Goal: Task Accomplishment & Management: Manage account settings

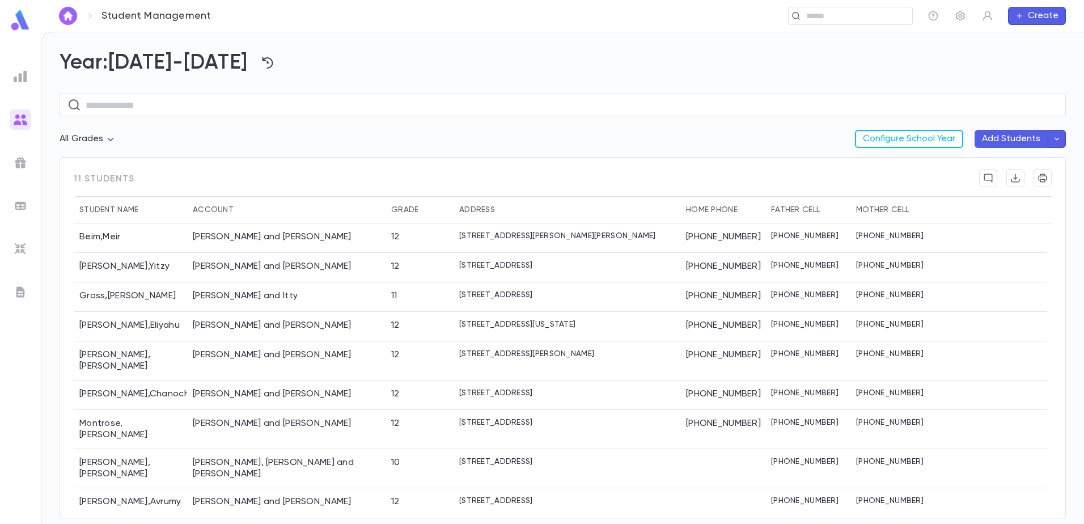
click at [768, 50] on div "Year: [DATE]-[DATE] ​ All Grades Configure School Year Add Students 11 students…" at bounding box center [562, 278] width 1043 height 492
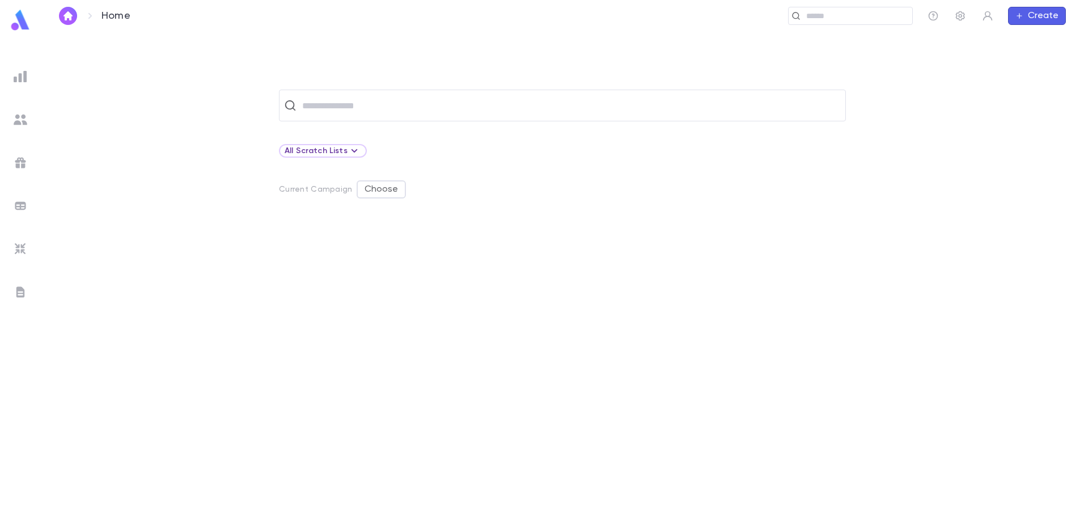
click at [18, 296] on img at bounding box center [21, 292] width 14 height 14
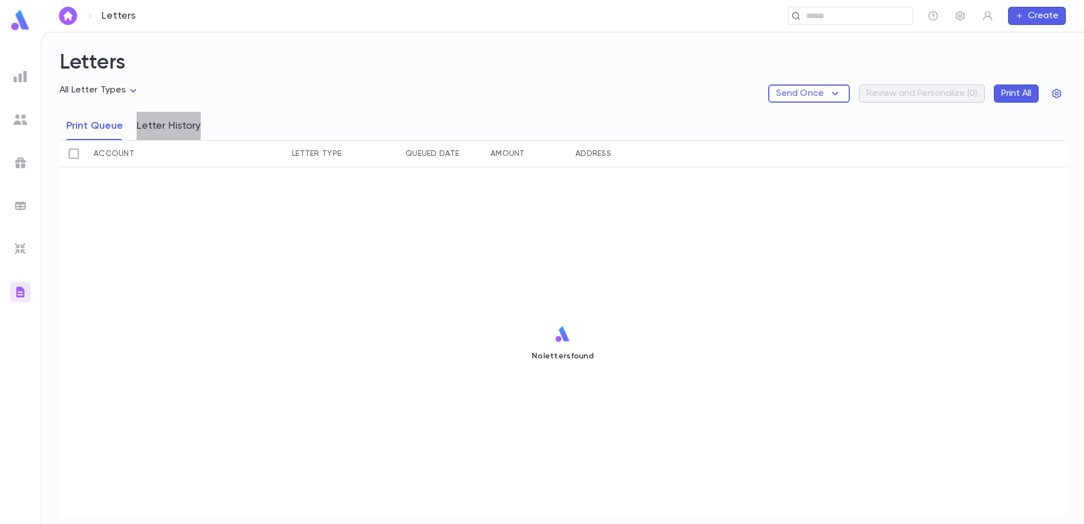
click at [184, 128] on button "Letter History" at bounding box center [169, 126] width 64 height 28
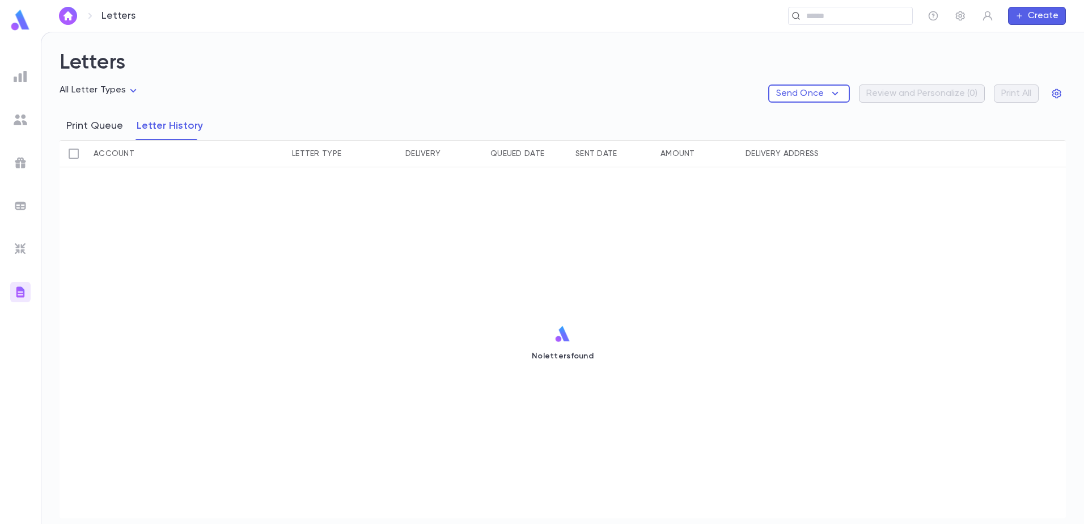
click at [101, 123] on button "Print Queue" at bounding box center [94, 126] width 57 height 28
click at [31, 81] on ul at bounding box center [20, 293] width 41 height 462
click at [39, 125] on ul at bounding box center [20, 293] width 41 height 462
click at [22, 162] on img at bounding box center [21, 163] width 14 height 14
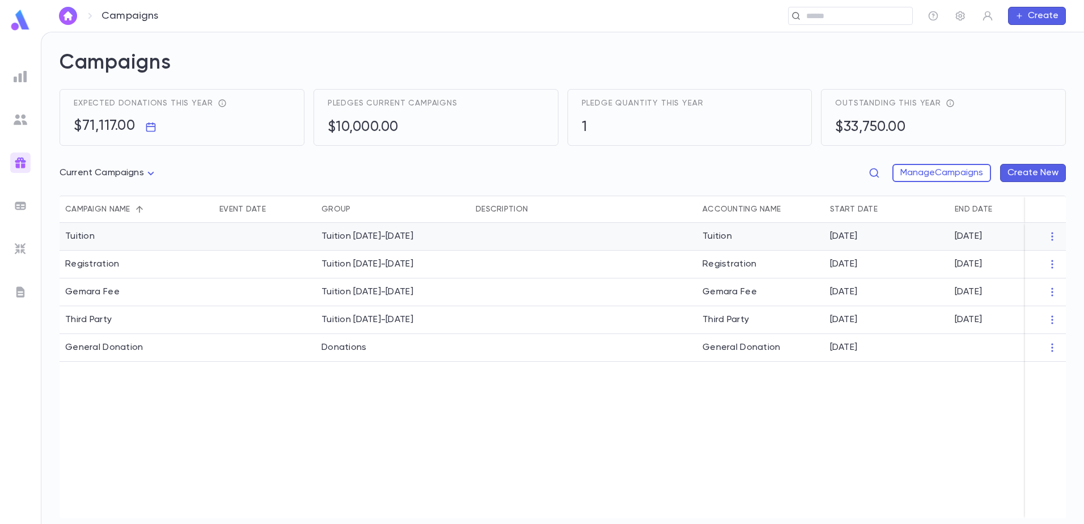
click at [93, 234] on div "Tuition" at bounding box center [79, 236] width 29 height 11
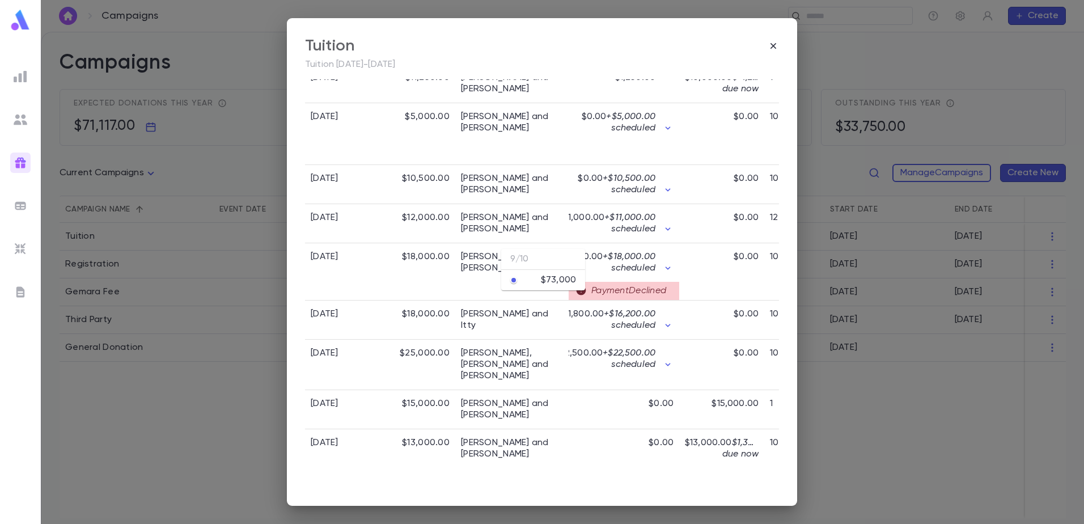
scroll to position [340, 0]
click at [644, 298] on div "Payment Declined" at bounding box center [624, 288] width 111 height 18
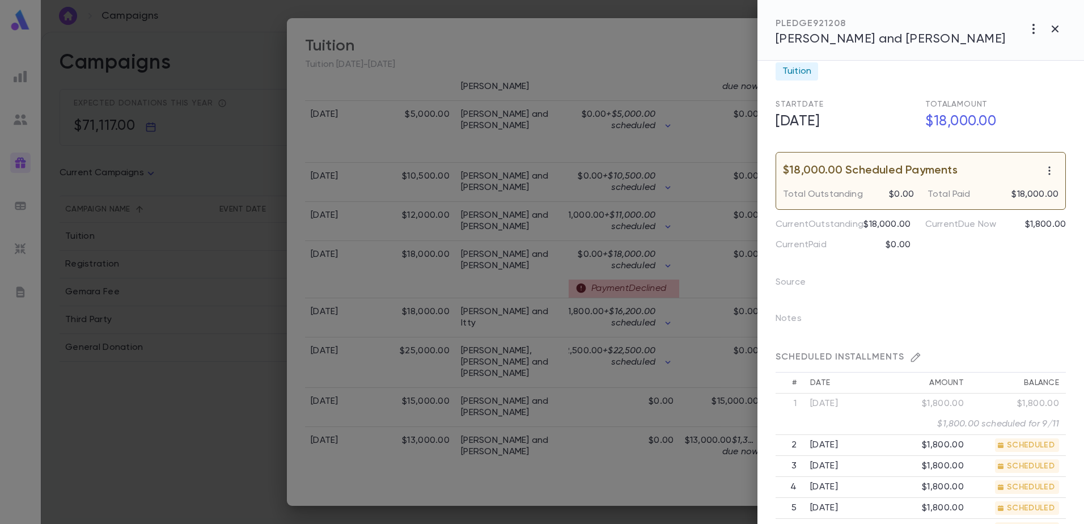
scroll to position [57, 0]
click at [1048, 170] on icon "button" at bounding box center [1049, 173] width 2 height 9
click at [1003, 287] on div at bounding box center [542, 262] width 1084 height 524
click at [1037, 28] on icon "button" at bounding box center [1034, 29] width 14 height 14
click at [995, 23] on div at bounding box center [542, 262] width 1084 height 524
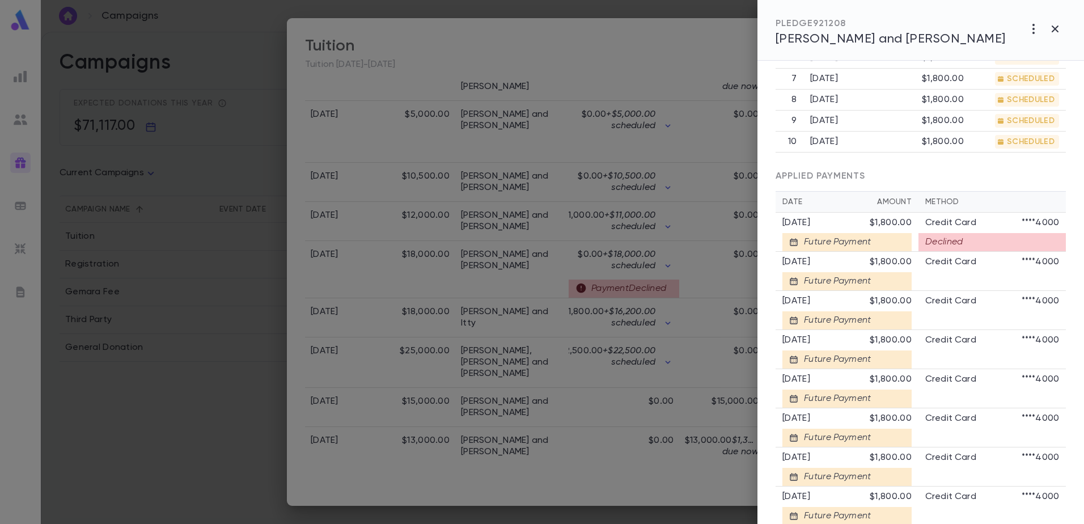
scroll to position [624, 0]
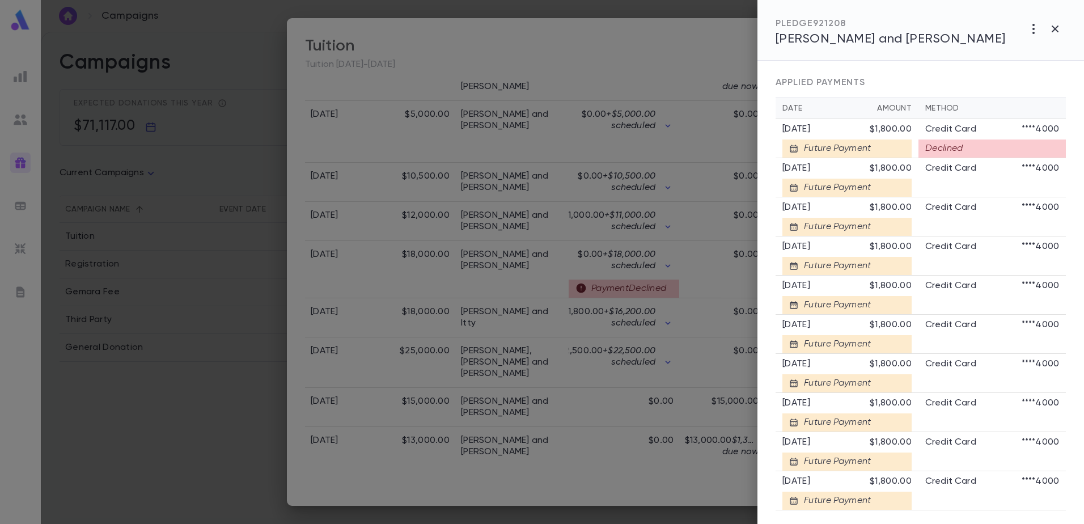
click at [979, 158] on div "Declined" at bounding box center [991, 148] width 147 height 18
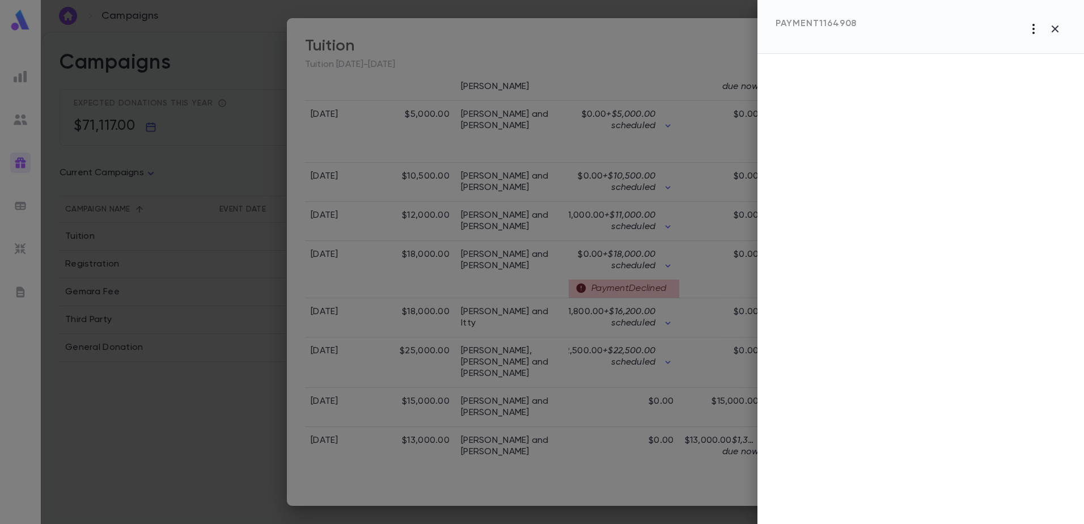
click at [1032, 28] on icon "button" at bounding box center [1034, 29] width 14 height 14
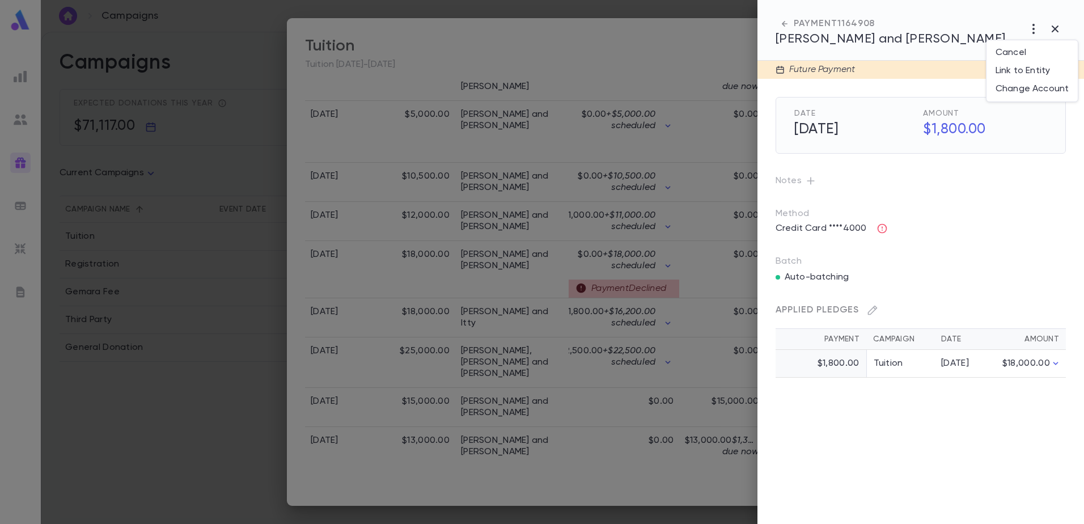
click at [988, 221] on div at bounding box center [542, 262] width 1084 height 524
click at [883, 226] on icon "button" at bounding box center [881, 228] width 11 height 11
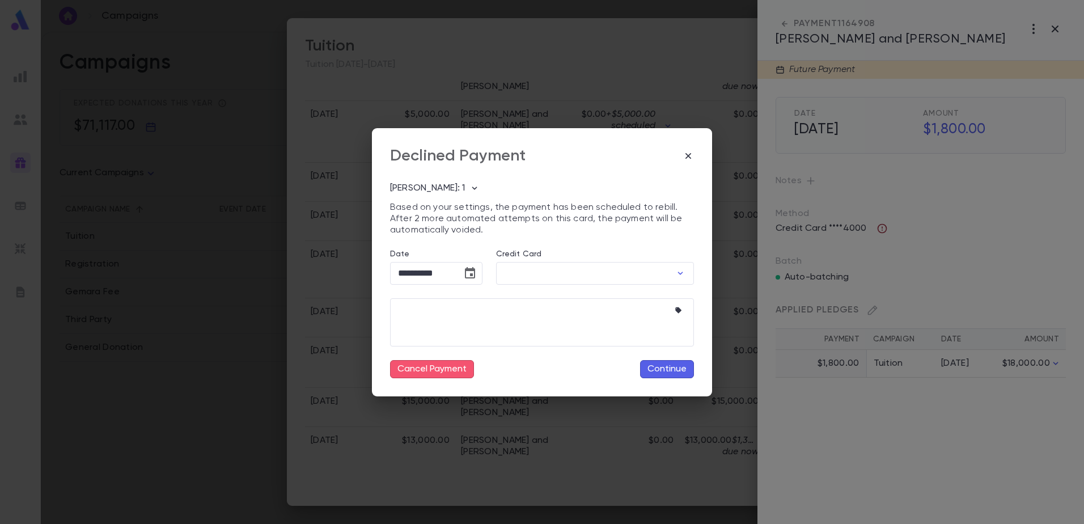
type input "********"
click at [472, 187] on icon "button" at bounding box center [474, 188] width 5 height 3
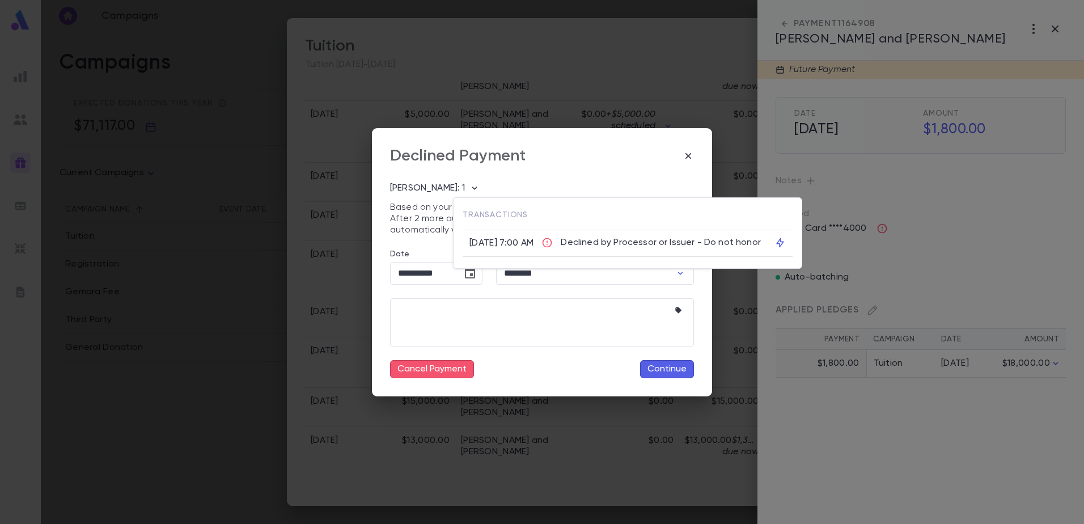
click at [592, 181] on div at bounding box center [542, 262] width 1084 height 524
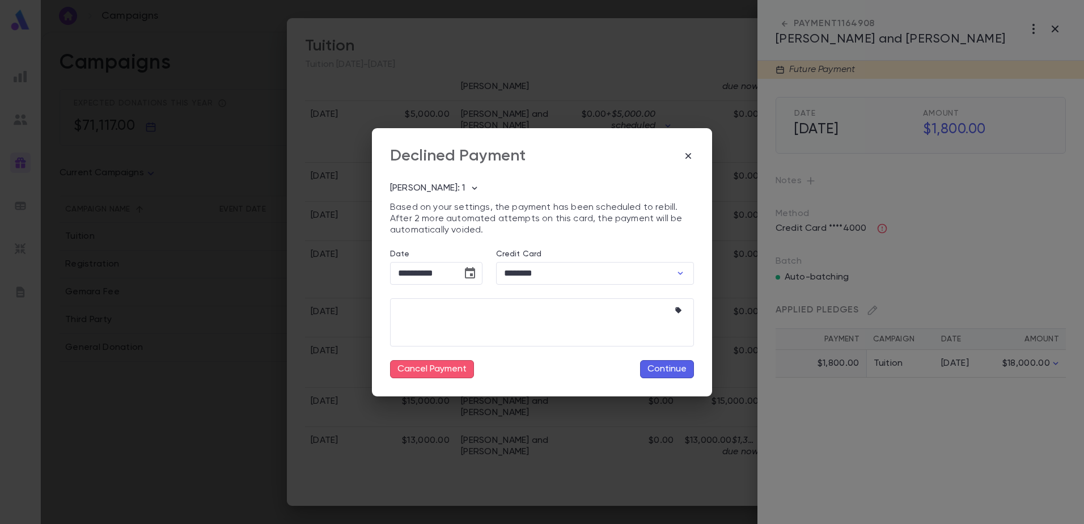
click at [678, 366] on button "Continue" at bounding box center [667, 369] width 54 height 18
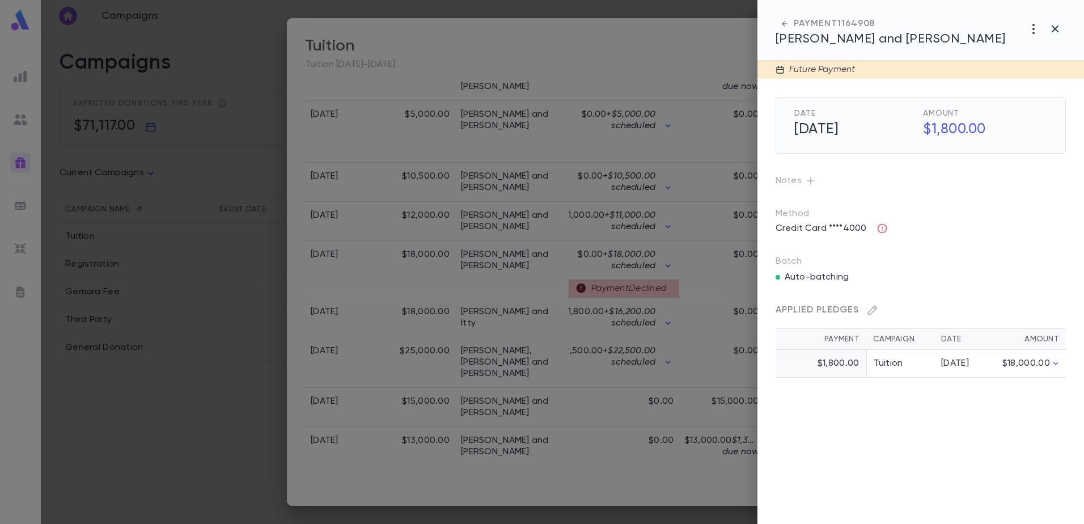
click at [789, 27] on icon "button" at bounding box center [784, 23] width 11 height 11
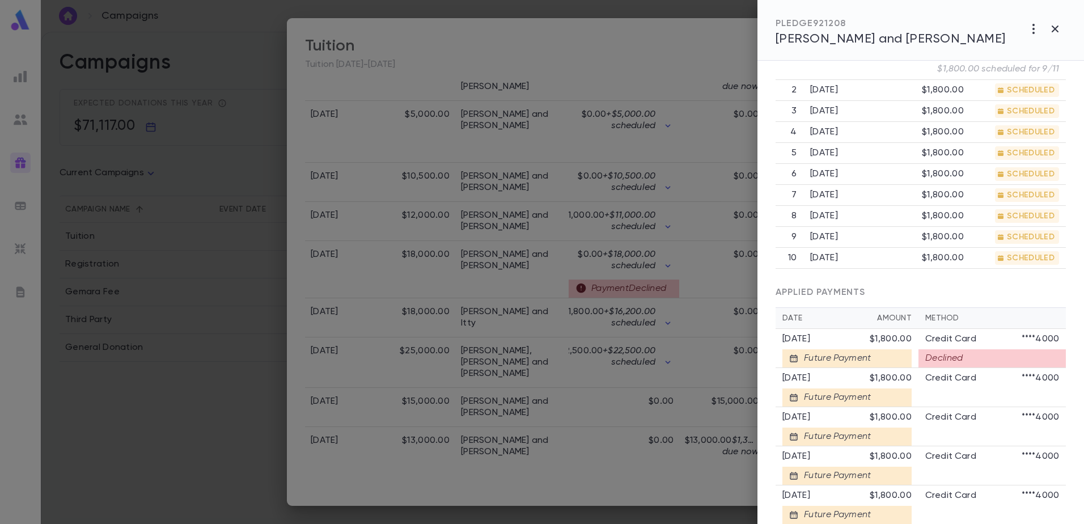
scroll to position [413, 0]
click at [1056, 29] on icon "button" at bounding box center [1055, 29] width 7 height 7
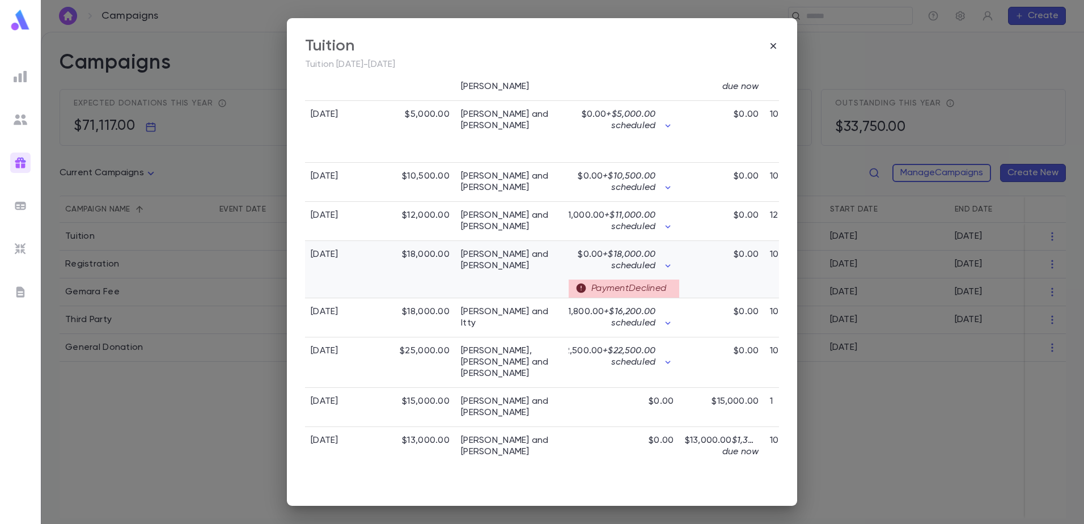
click at [434, 293] on div "$18,000.00" at bounding box center [419, 269] width 74 height 57
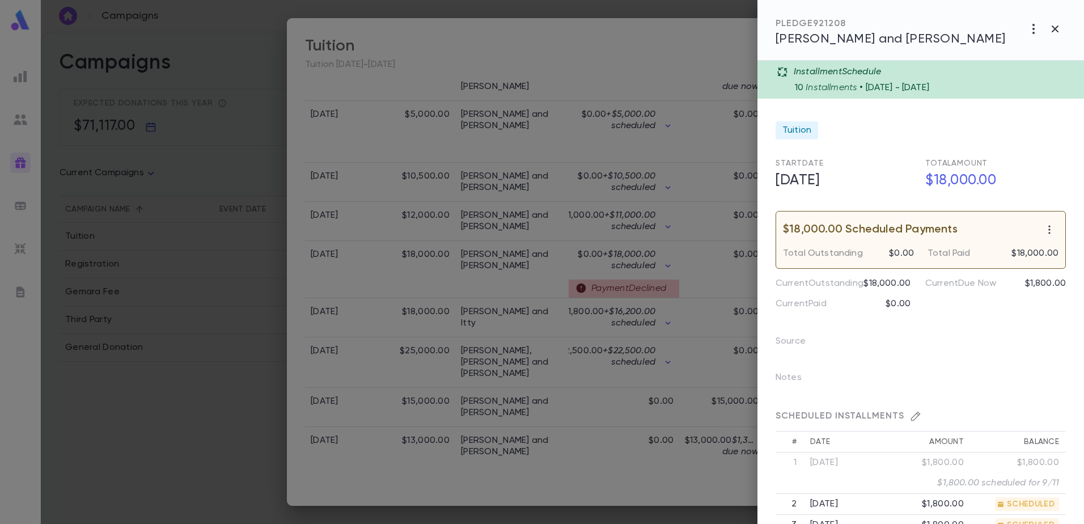
click at [938, 30] on div "PLEDGE 921208 Rosner, Meir Lipa and Chasi" at bounding box center [891, 32] width 230 height 28
click at [1039, 27] on icon "button" at bounding box center [1034, 29] width 14 height 14
click at [989, 16] on div at bounding box center [542, 262] width 1084 height 524
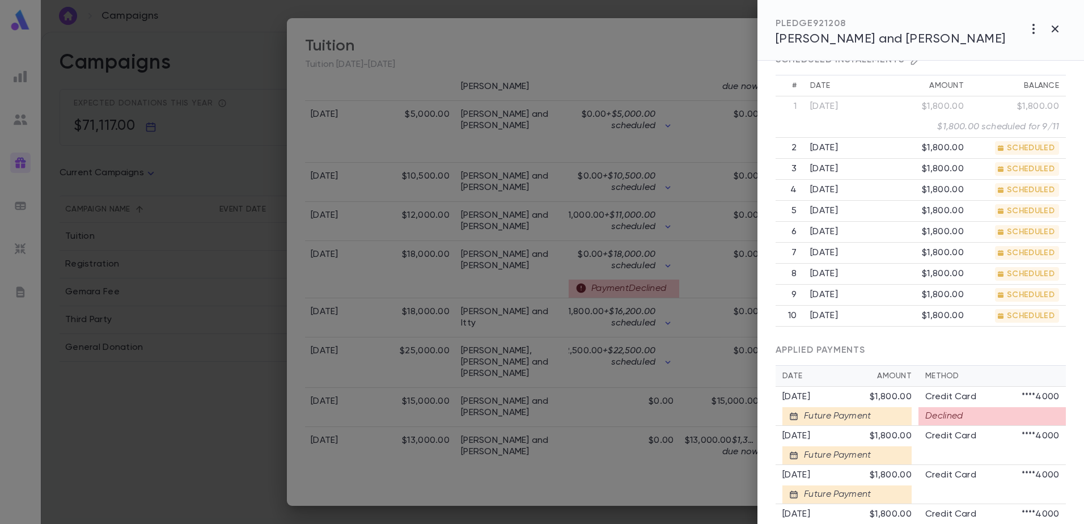
scroll to position [454, 0]
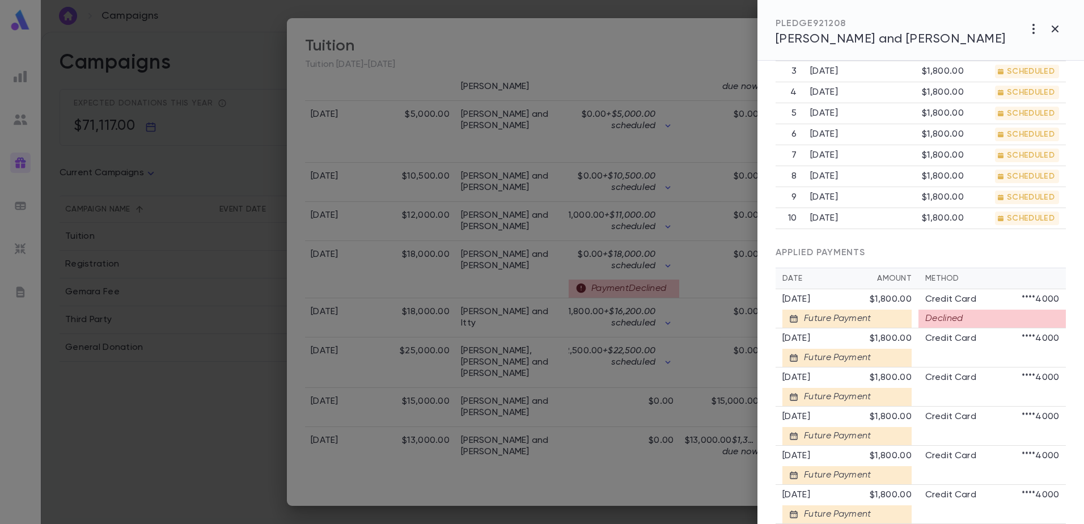
drag, startPoint x: 244, startPoint y: 461, endPoint x: 256, endPoint y: 450, distance: 16.9
click at [245, 460] on div at bounding box center [542, 262] width 1084 height 524
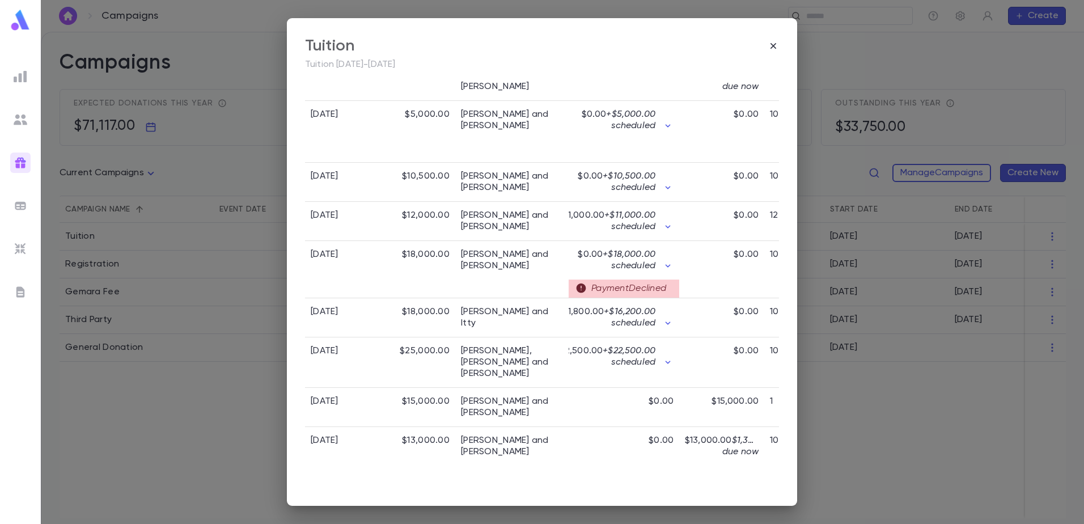
drag, startPoint x: 245, startPoint y: 394, endPoint x: 247, endPoint y: 378, distance: 16.5
click at [246, 389] on div "Tuition Tuition 2025-2026 All Donors All Time Total Pledges $127,750.00 Pledge …" at bounding box center [542, 262] width 1084 height 524
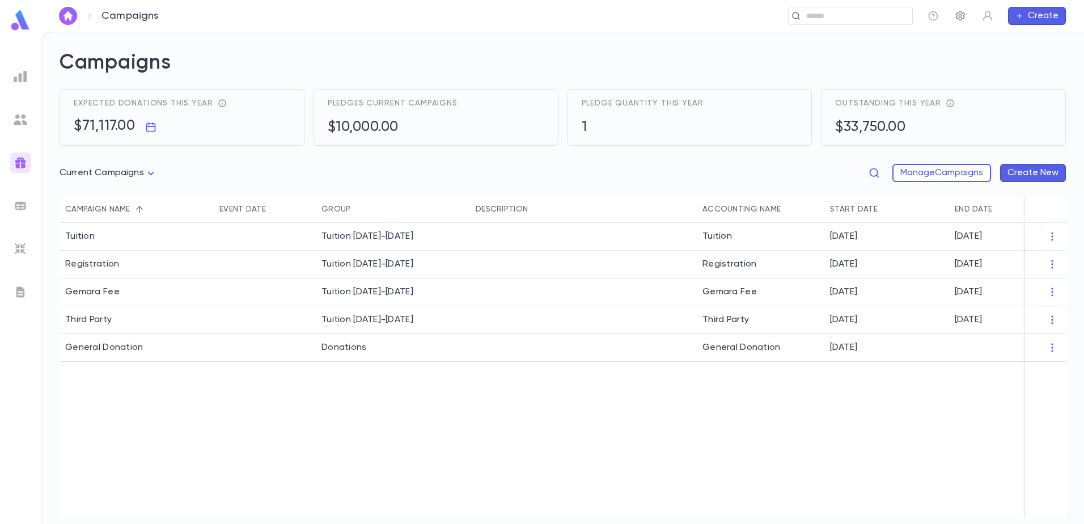
click at [956, 20] on icon "button" at bounding box center [960, 15] width 11 height 11
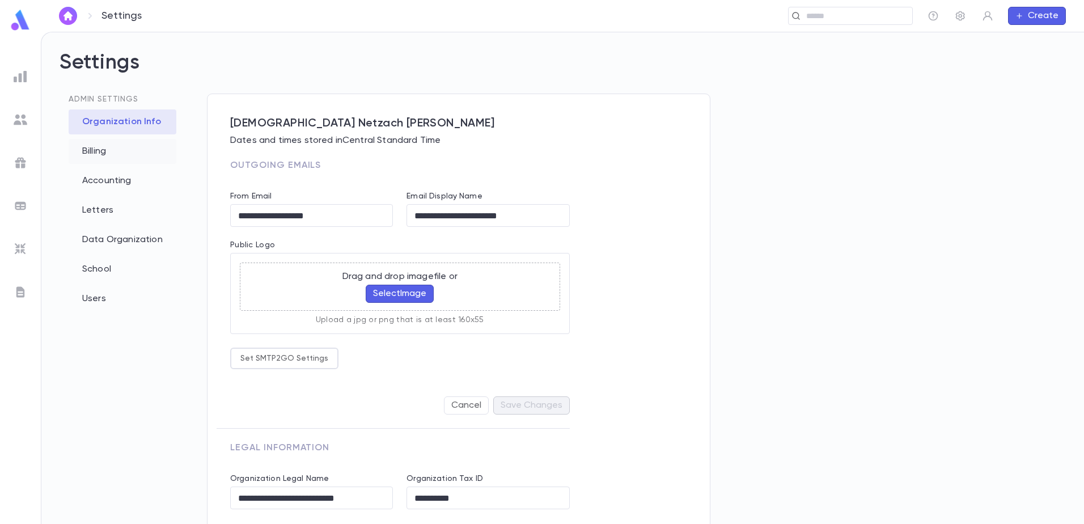
click at [125, 156] on div "Billing" at bounding box center [123, 151] width 108 height 25
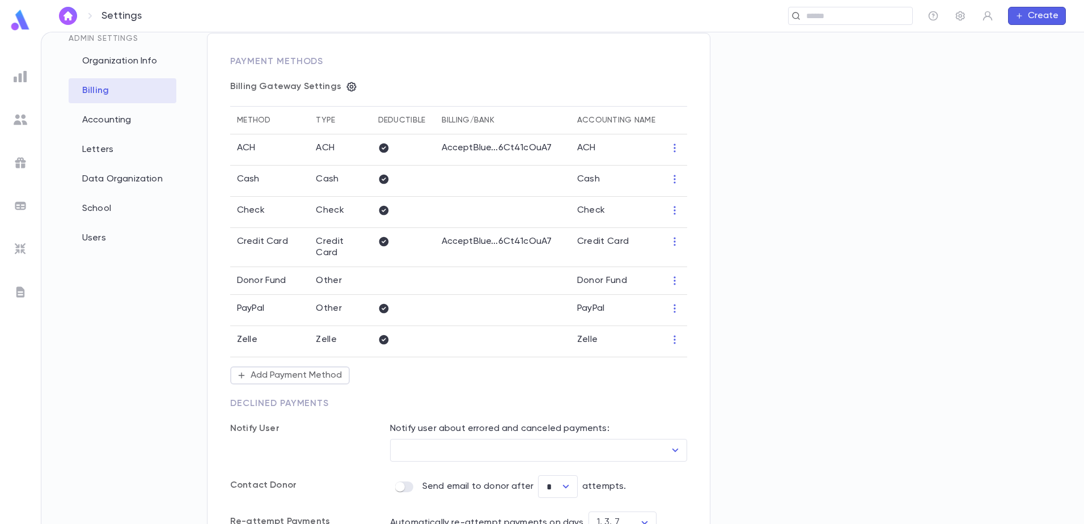
scroll to position [147, 0]
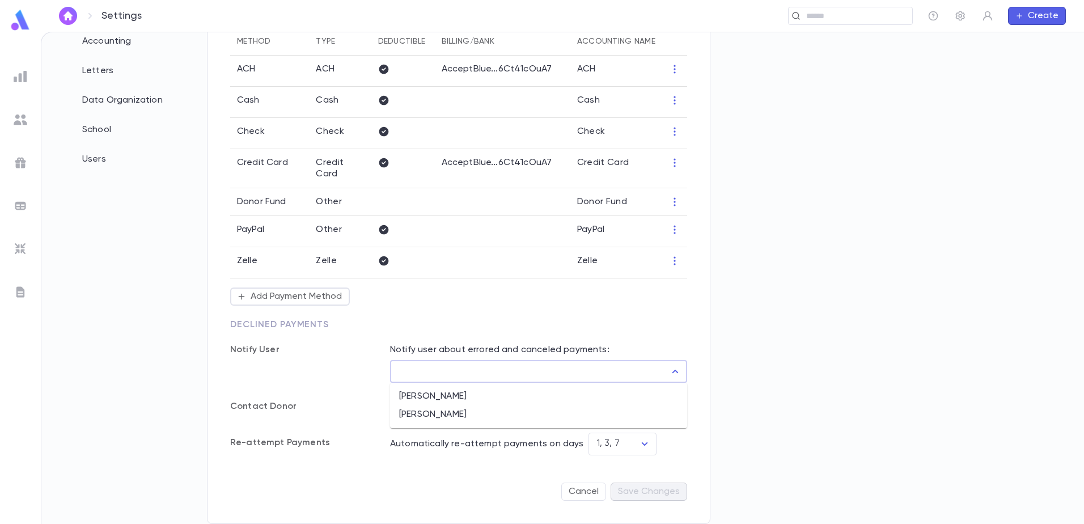
click at [617, 375] on input "User" at bounding box center [530, 372] width 270 height 22
click at [520, 325] on div "Notify User Notify user about errored and canceled payments: User ​ Contact Don…" at bounding box center [458, 386] width 457 height 138
click at [498, 379] on input "User" at bounding box center [530, 372] width 270 height 22
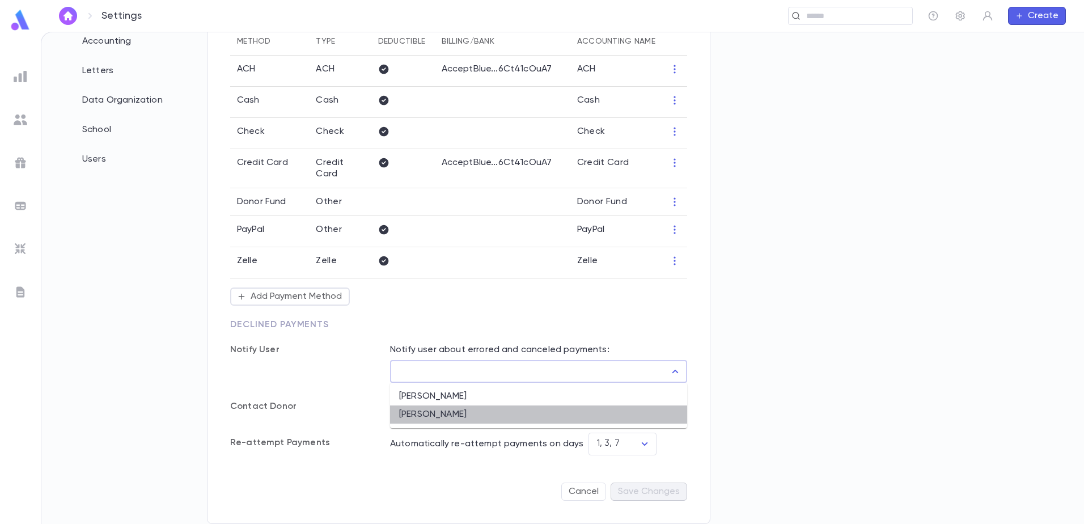
click at [448, 420] on li "Yoseif Feldman" at bounding box center [538, 414] width 297 height 18
type input "**********"
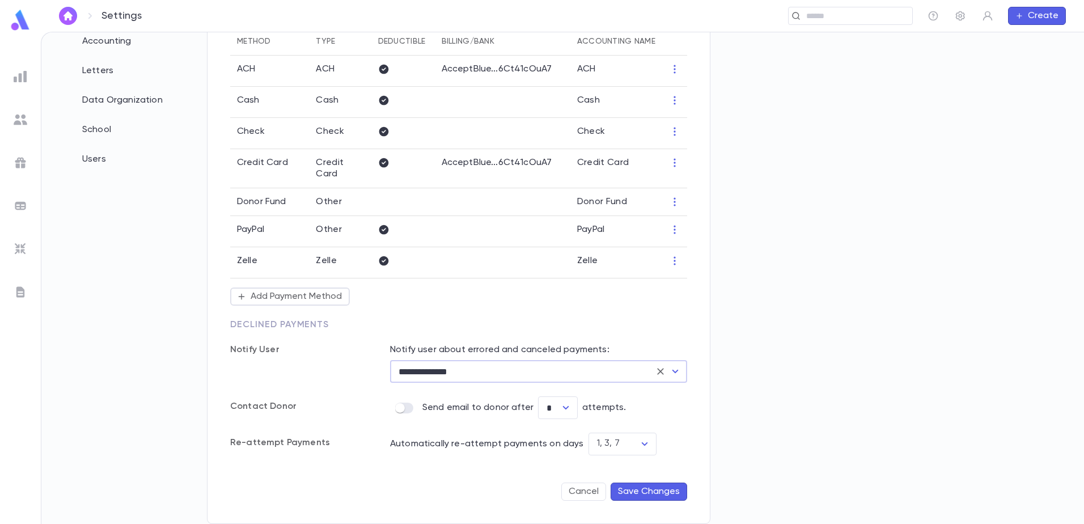
click at [651, 494] on button "Save Changes" at bounding box center [649, 491] width 77 height 18
click at [90, 147] on div "Users" at bounding box center [123, 159] width 108 height 25
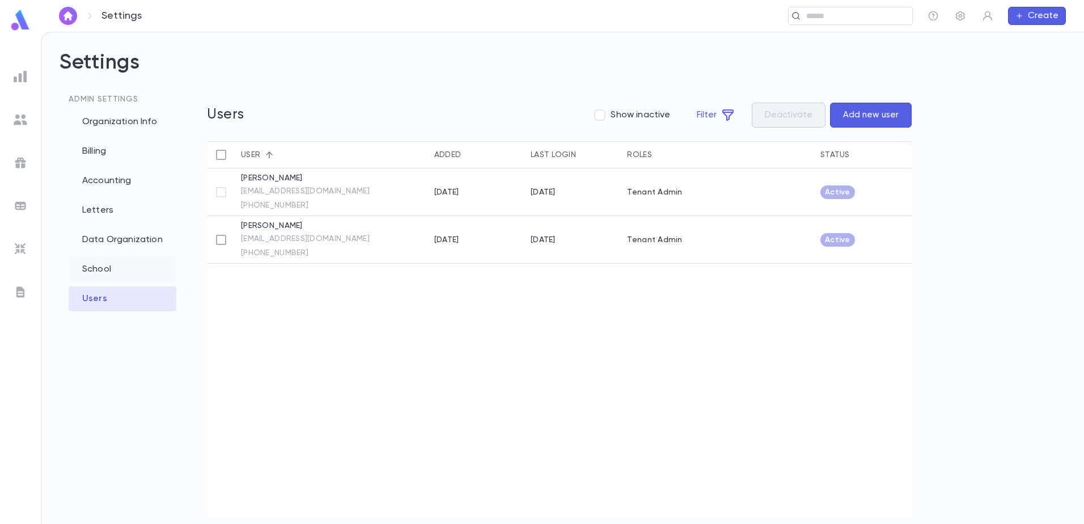
click at [105, 277] on div "School" at bounding box center [123, 269] width 108 height 25
